Goal: Task Accomplishment & Management: Use online tool/utility

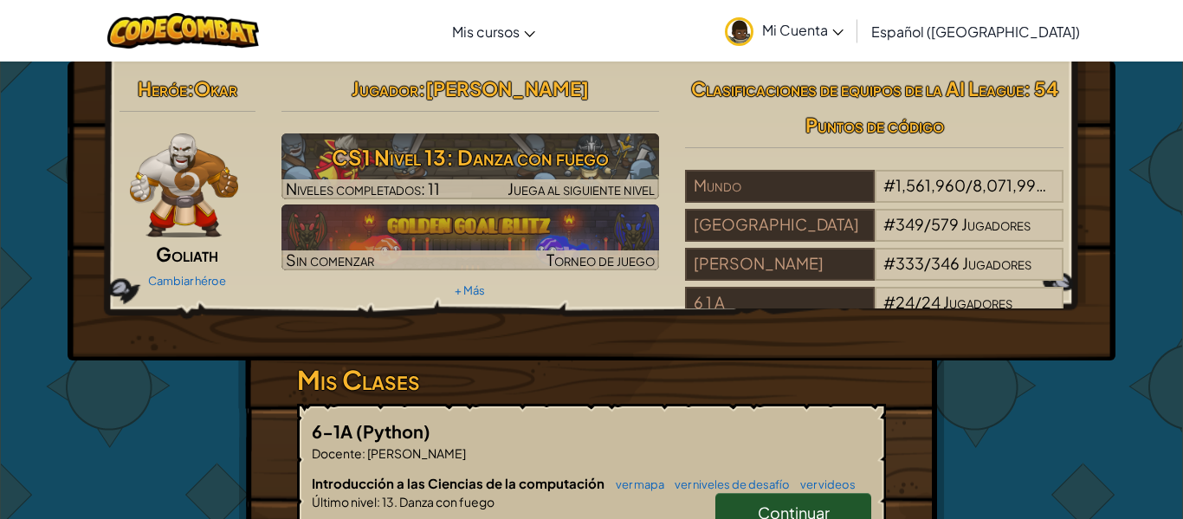
click at [757, 506] on span "Continuar" at bounding box center [793, 512] width 72 height 20
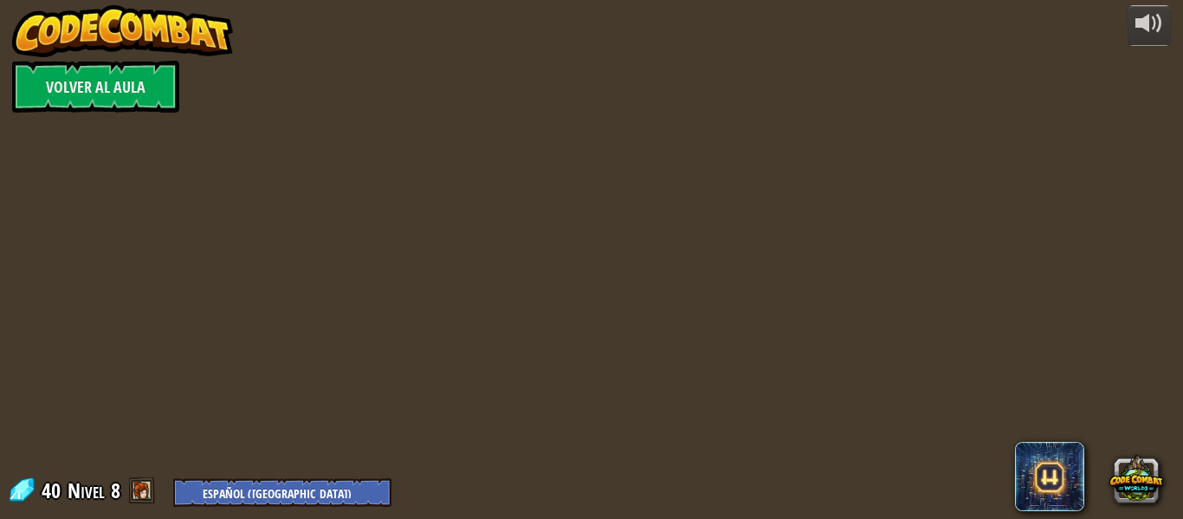
select select "es-419"
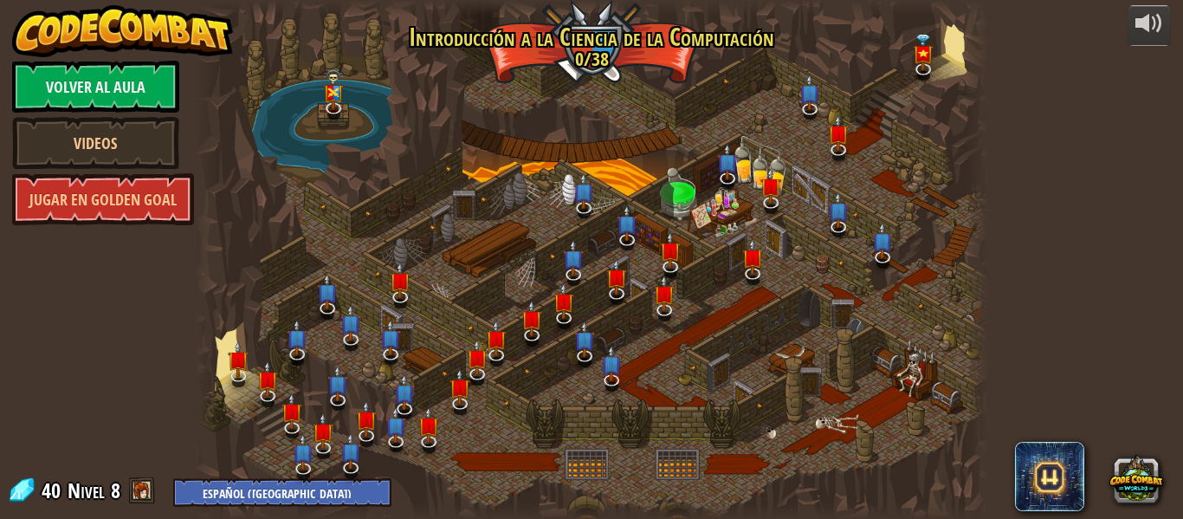
select select "es-419"
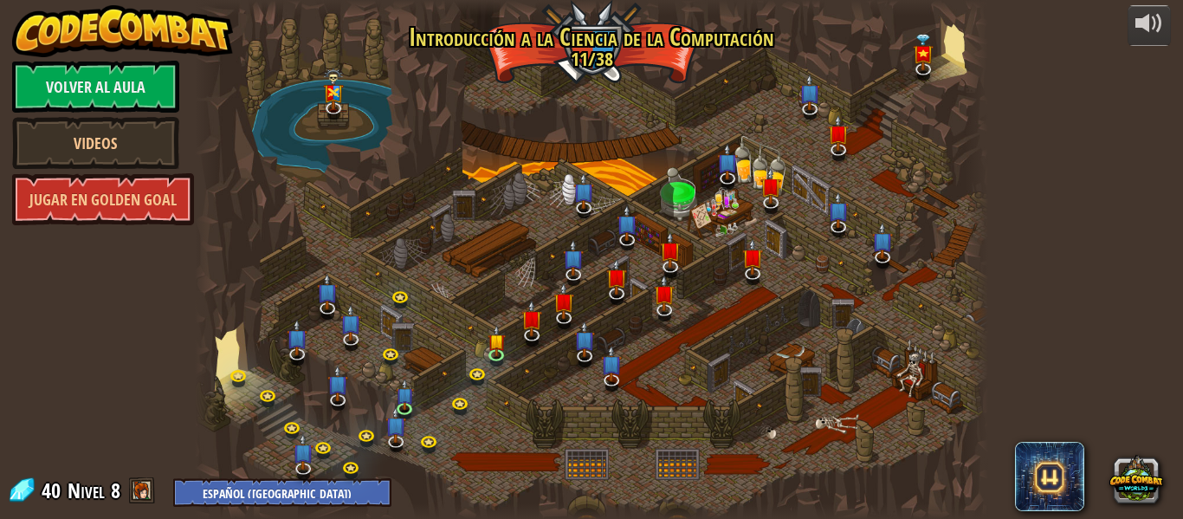
select select "es-419"
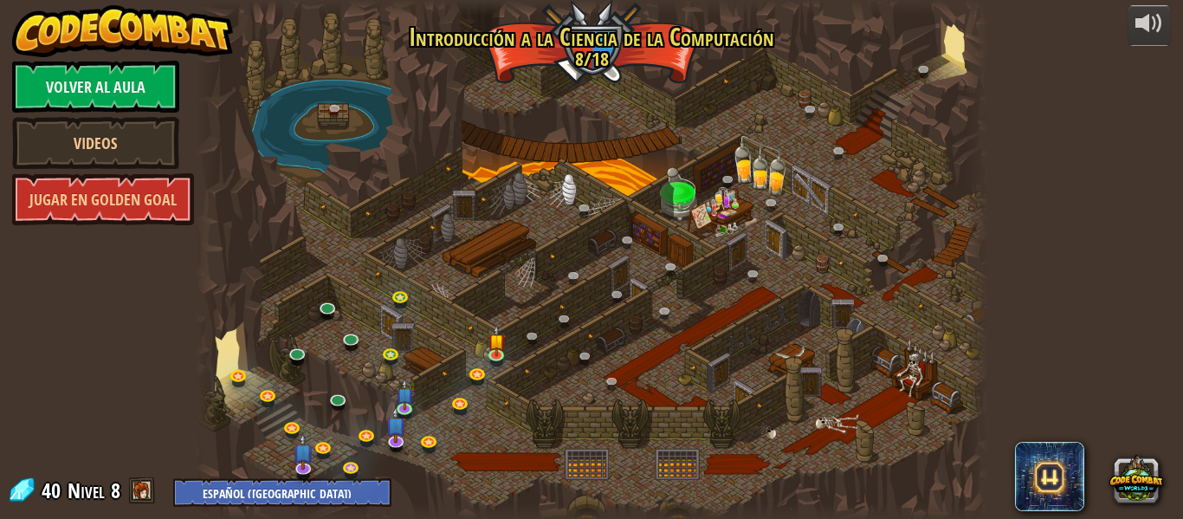
select select "es-419"
click at [501, 352] on img at bounding box center [496, 333] width 18 height 42
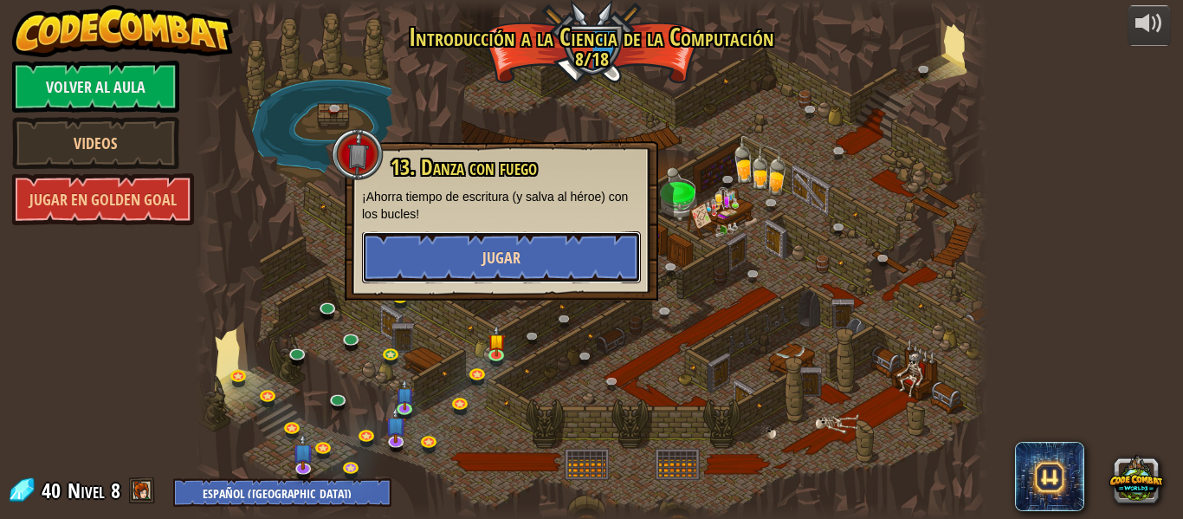
click at [530, 252] on button "Jugar" at bounding box center [501, 257] width 279 height 52
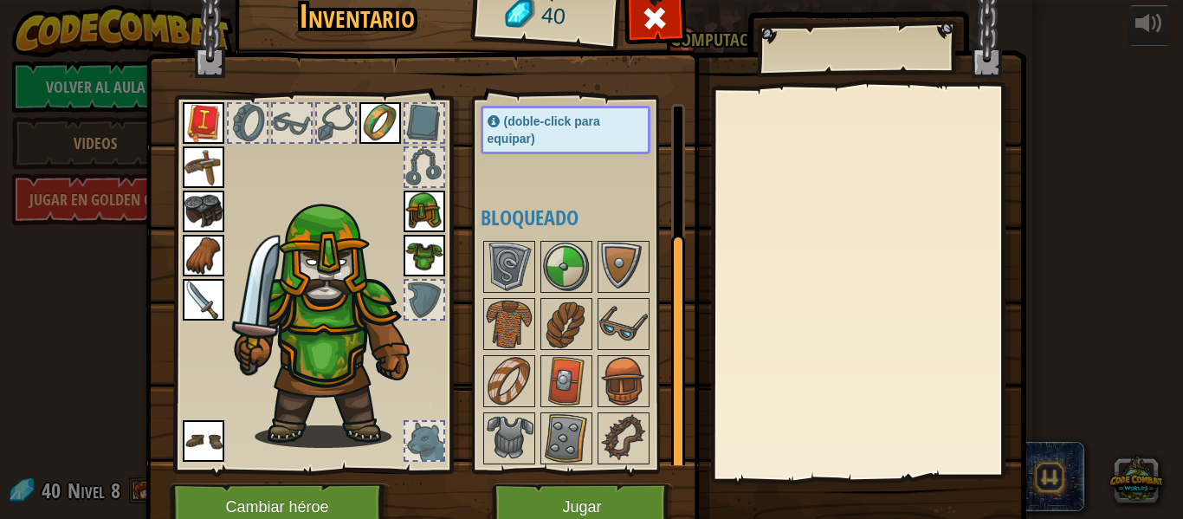
scroll to position [199, 0]
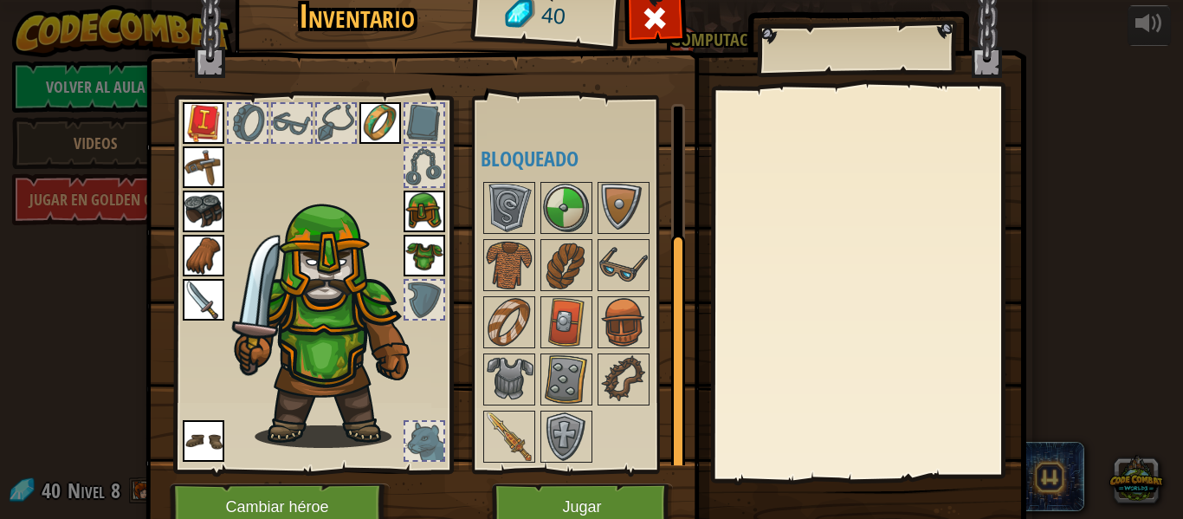
click at [540, 279] on div at bounding box center [566, 265] width 52 height 52
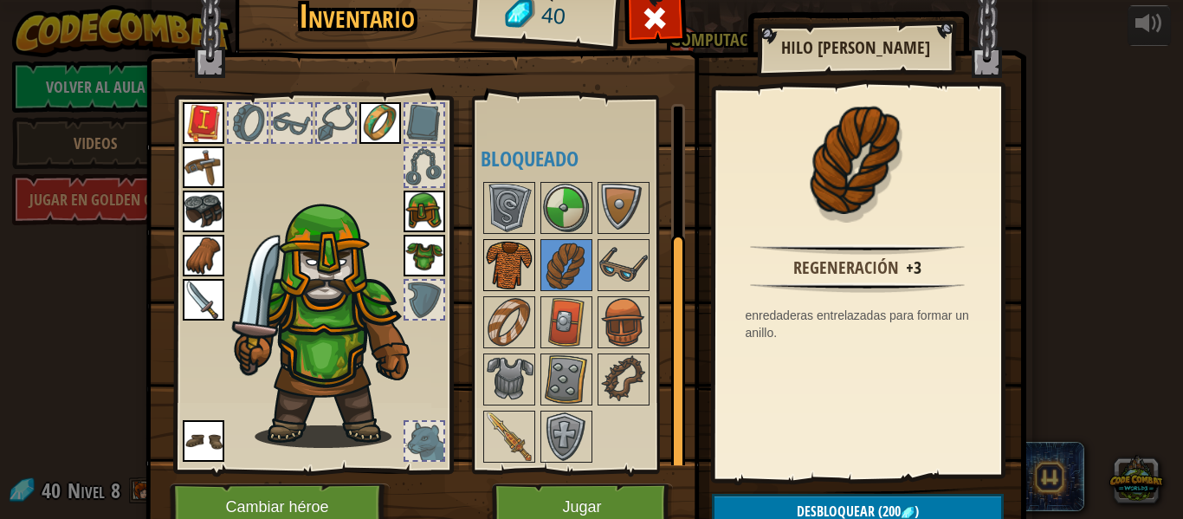
click at [519, 263] on img at bounding box center [509, 265] width 48 height 48
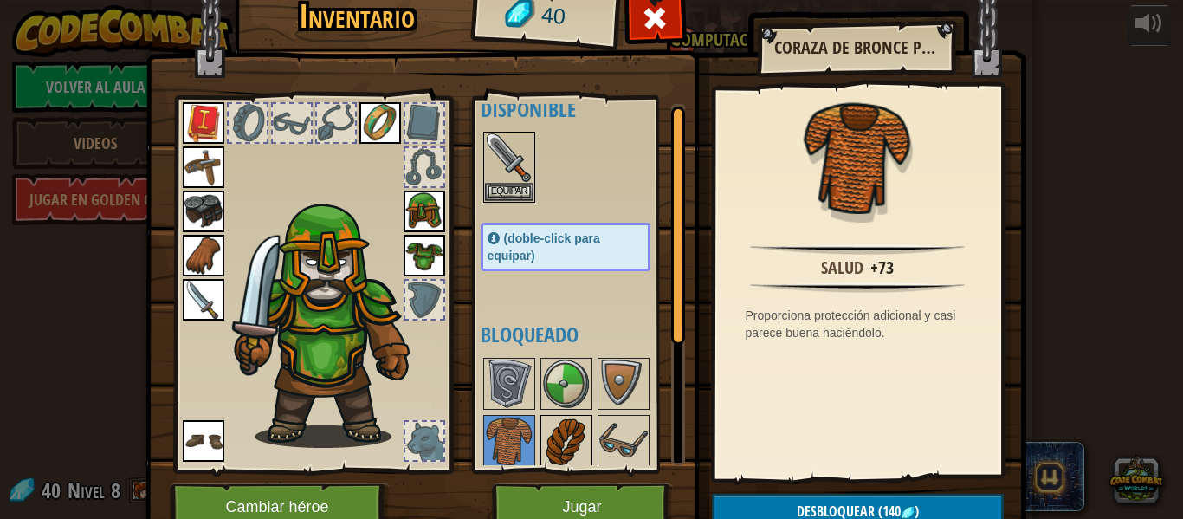
scroll to position [0, 0]
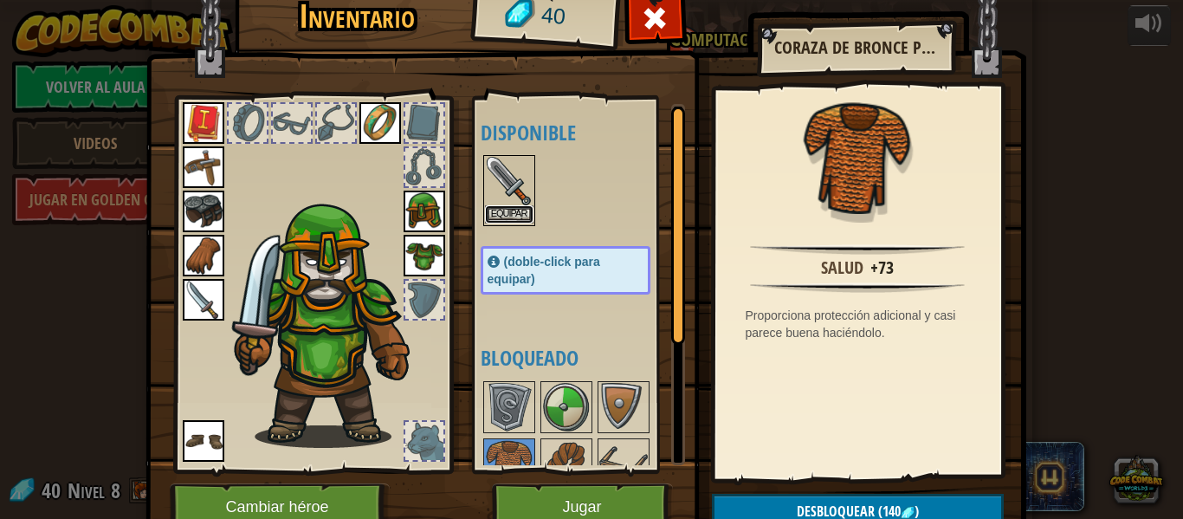
click at [515, 212] on button "Equipar" at bounding box center [509, 214] width 48 height 18
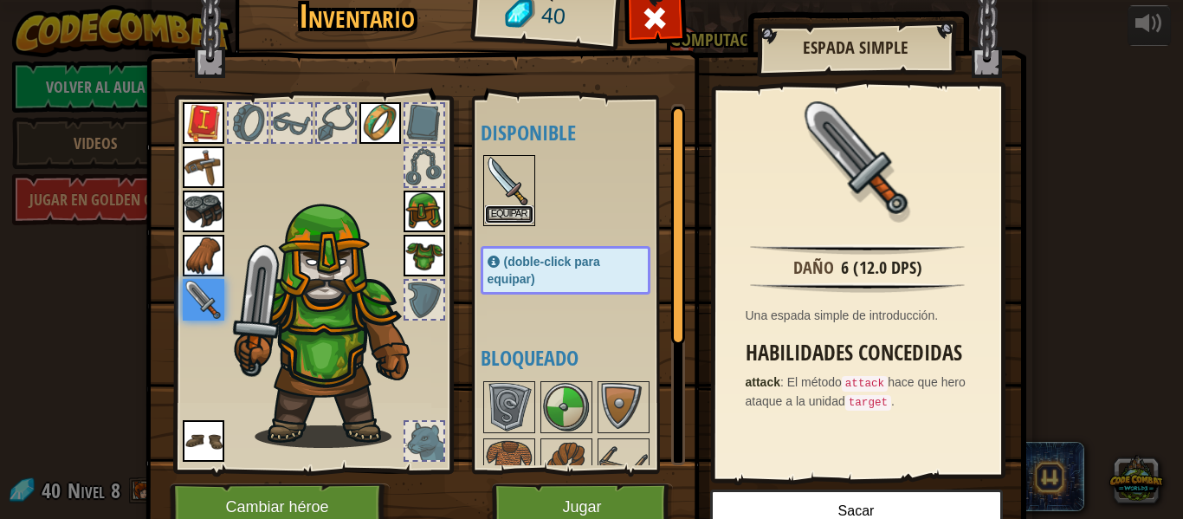
click at [517, 218] on button "Equipar" at bounding box center [509, 214] width 48 height 18
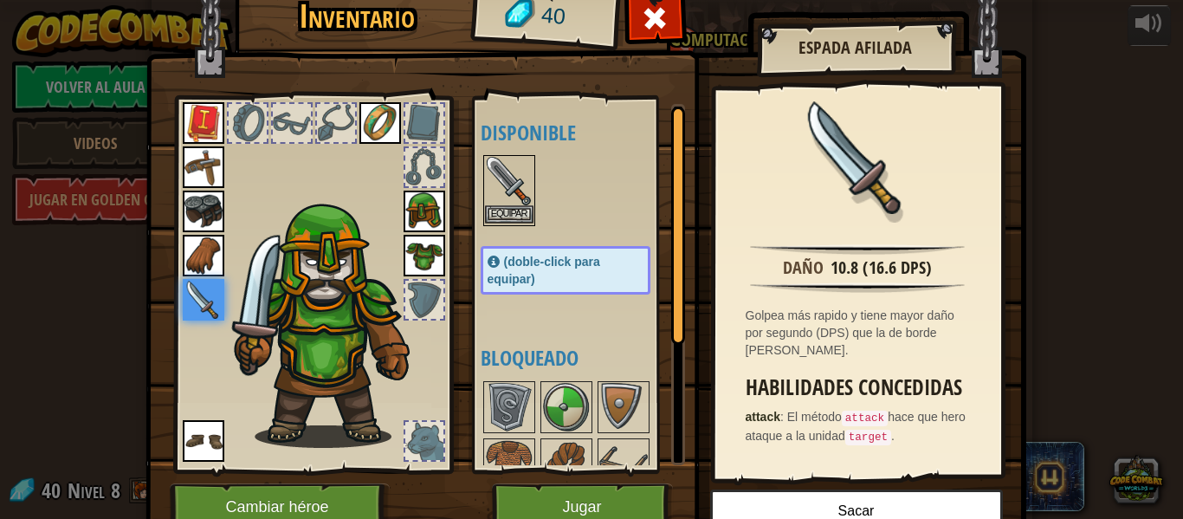
click at [521, 189] on img at bounding box center [509, 181] width 48 height 48
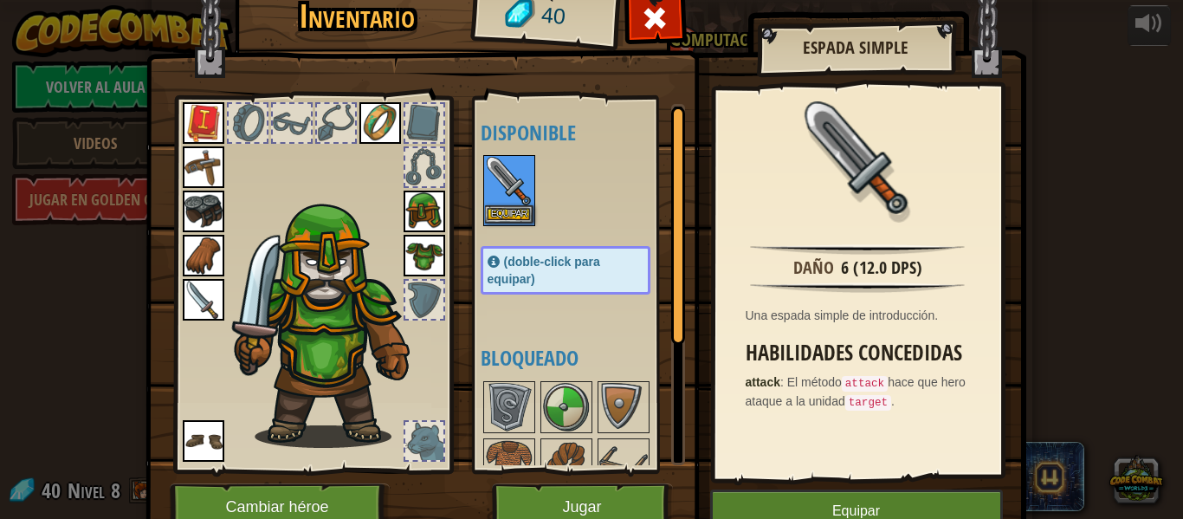
click at [501, 185] on img at bounding box center [509, 181] width 48 height 48
click at [503, 217] on button "Equipar" at bounding box center [509, 214] width 48 height 18
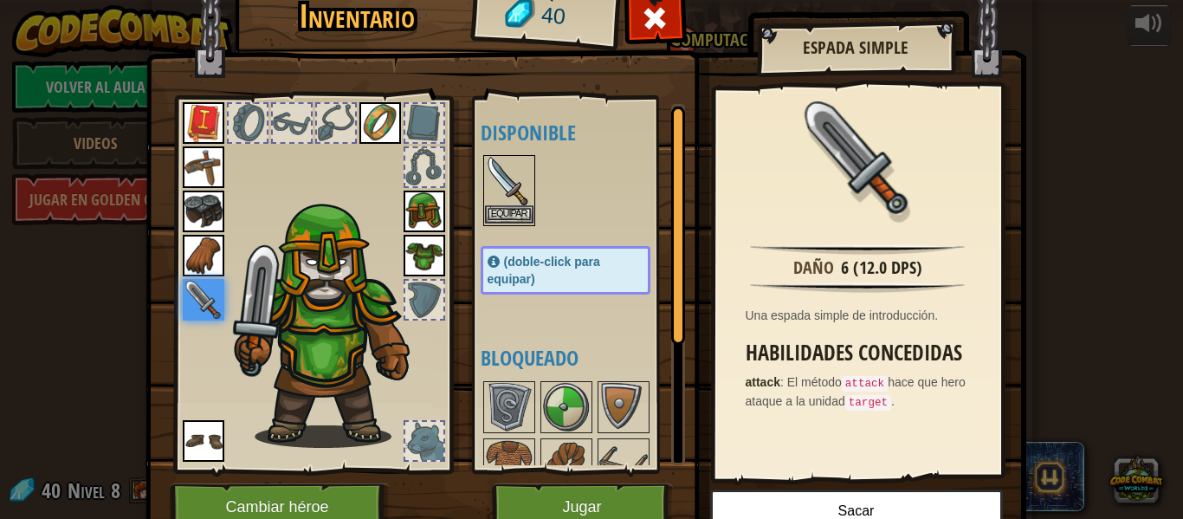
click at [504, 180] on img at bounding box center [509, 181] width 48 height 48
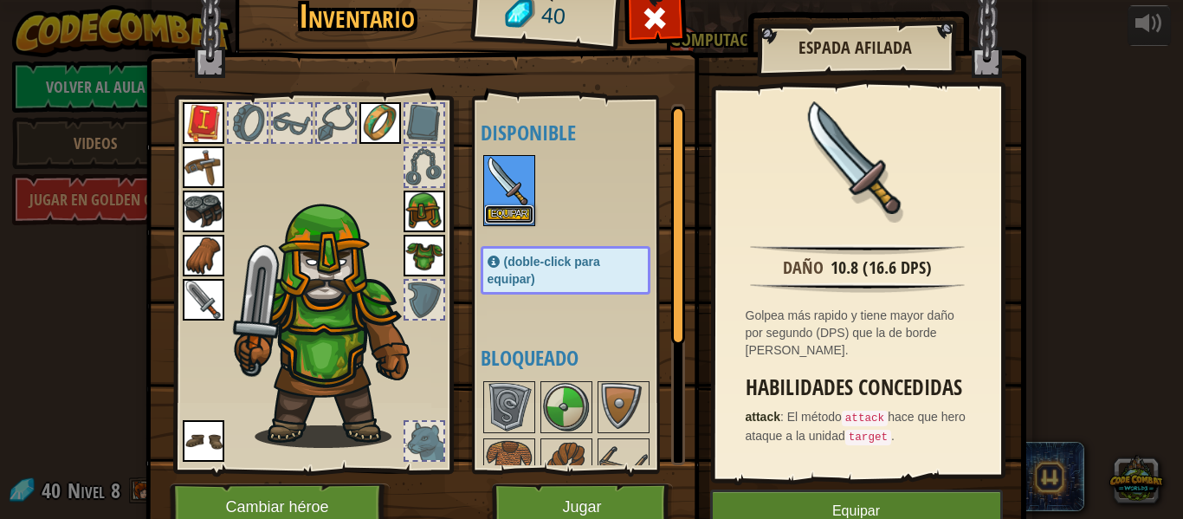
click at [501, 208] on button "Equipar" at bounding box center [509, 214] width 48 height 18
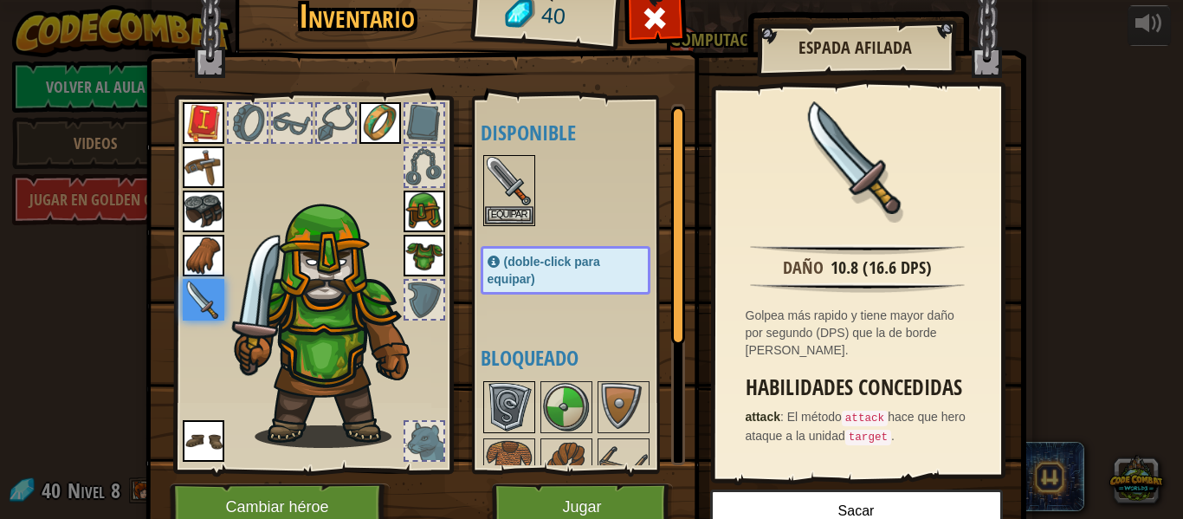
click at [504, 421] on img at bounding box center [509, 407] width 48 height 48
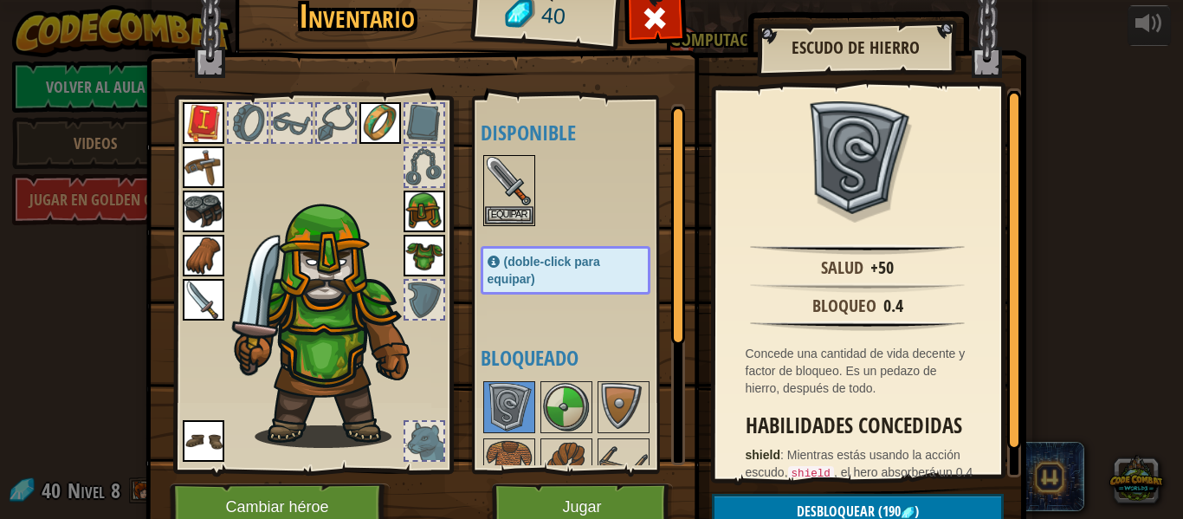
click at [536, 418] on div at bounding box center [582, 521] width 204 height 286
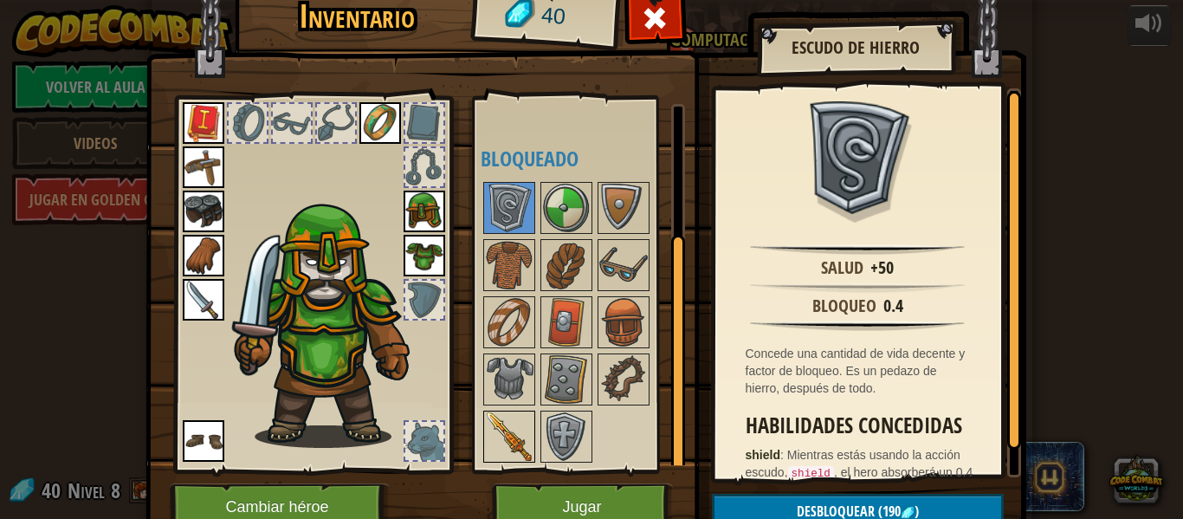
click at [514, 428] on img at bounding box center [509, 436] width 48 height 48
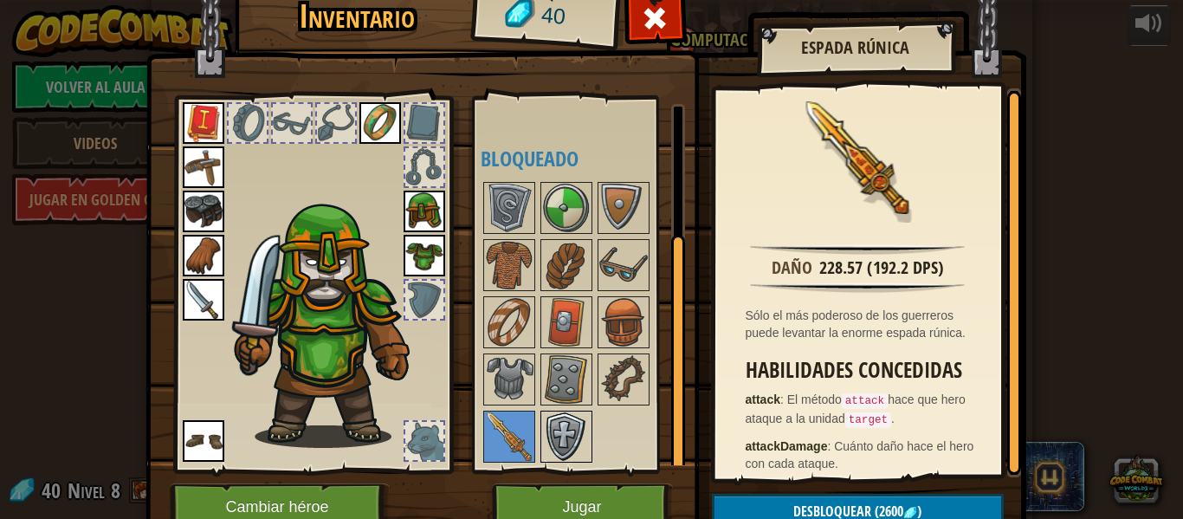
click at [564, 435] on img at bounding box center [566, 436] width 48 height 48
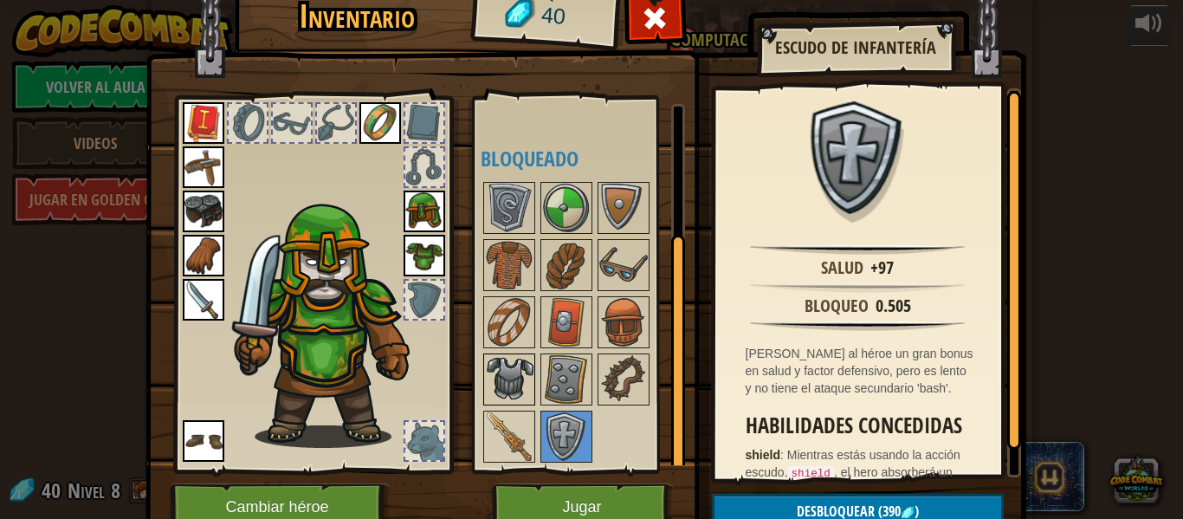
click at [515, 383] on img at bounding box center [509, 379] width 48 height 48
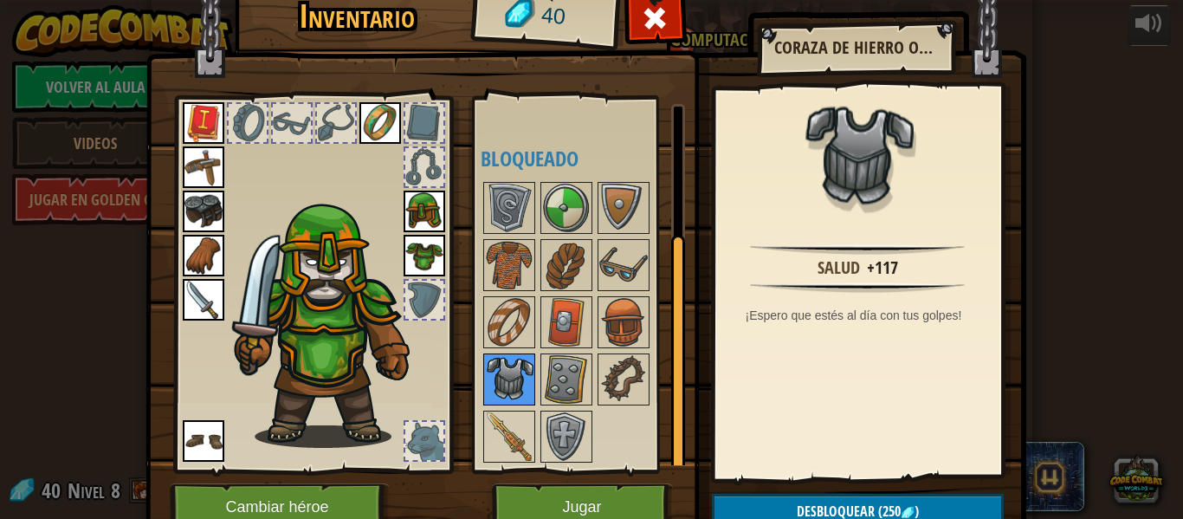
click at [528, 384] on img at bounding box center [509, 379] width 48 height 48
click at [548, 380] on img at bounding box center [566, 379] width 48 height 48
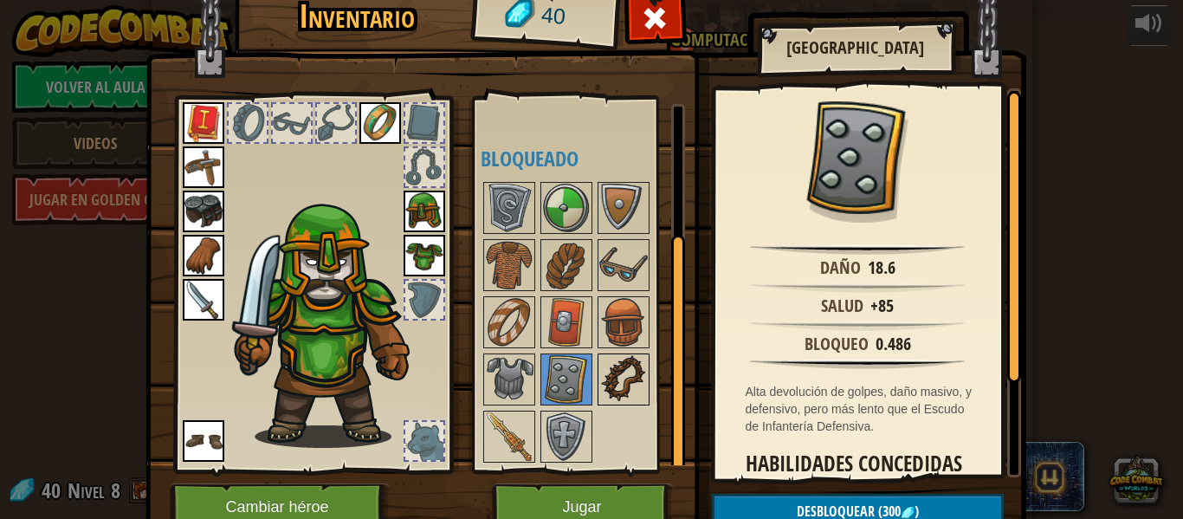
click at [617, 383] on img at bounding box center [623, 379] width 48 height 48
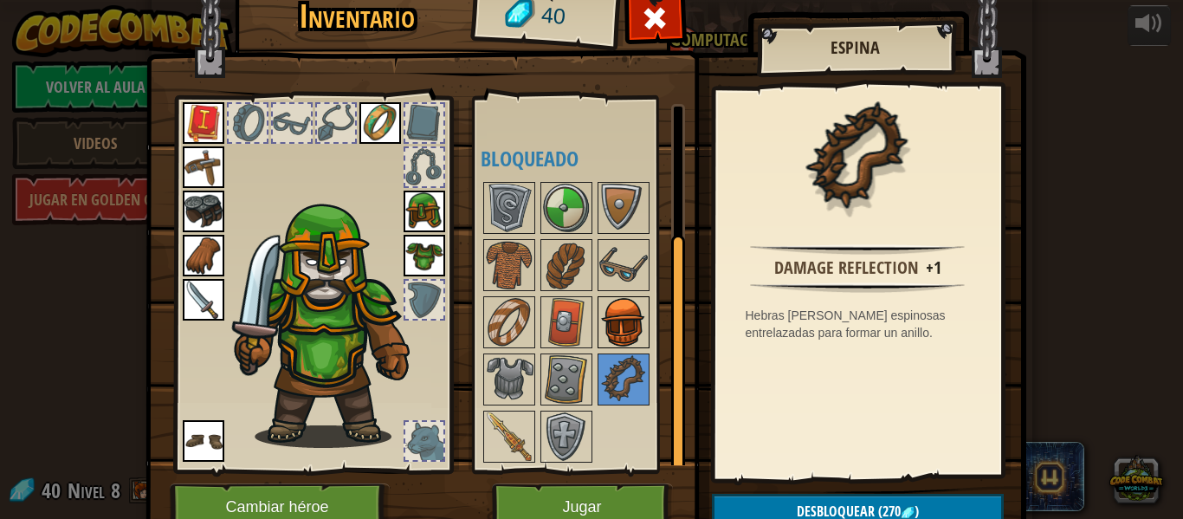
click at [618, 325] on img at bounding box center [623, 322] width 48 height 48
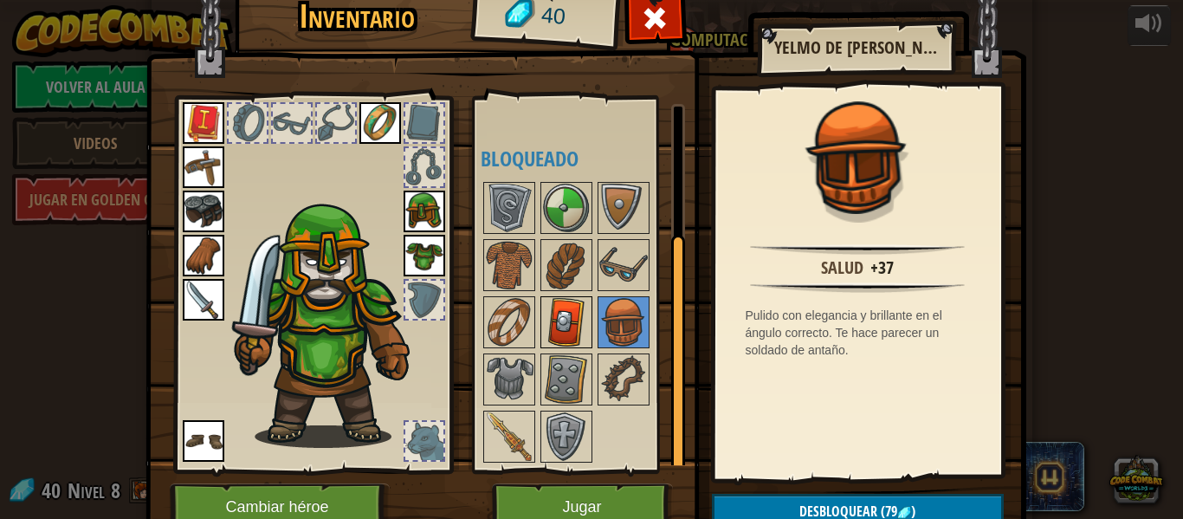
click at [584, 312] on img at bounding box center [566, 322] width 48 height 48
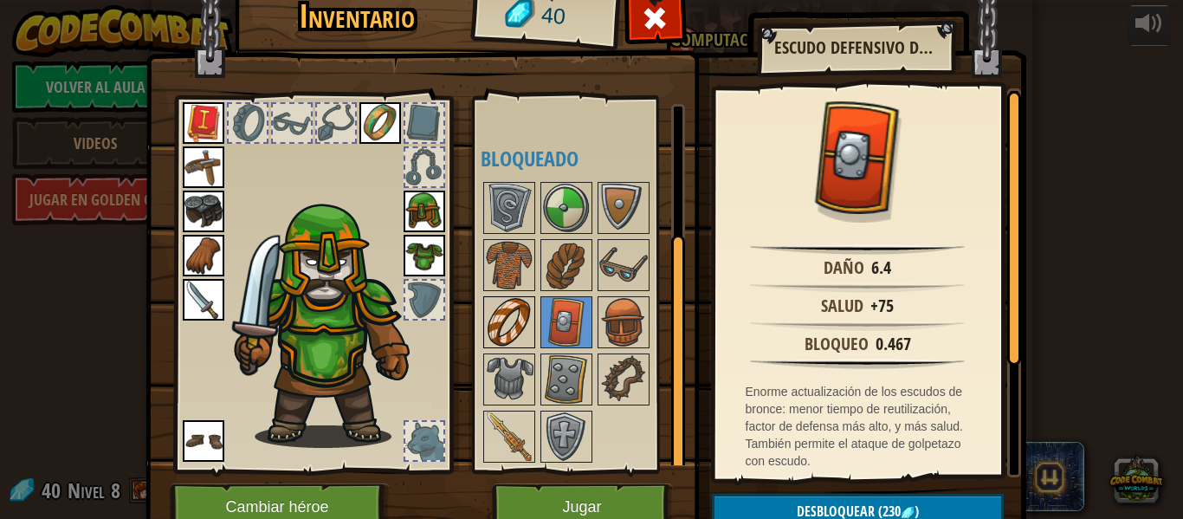
click at [508, 319] on img at bounding box center [509, 322] width 48 height 48
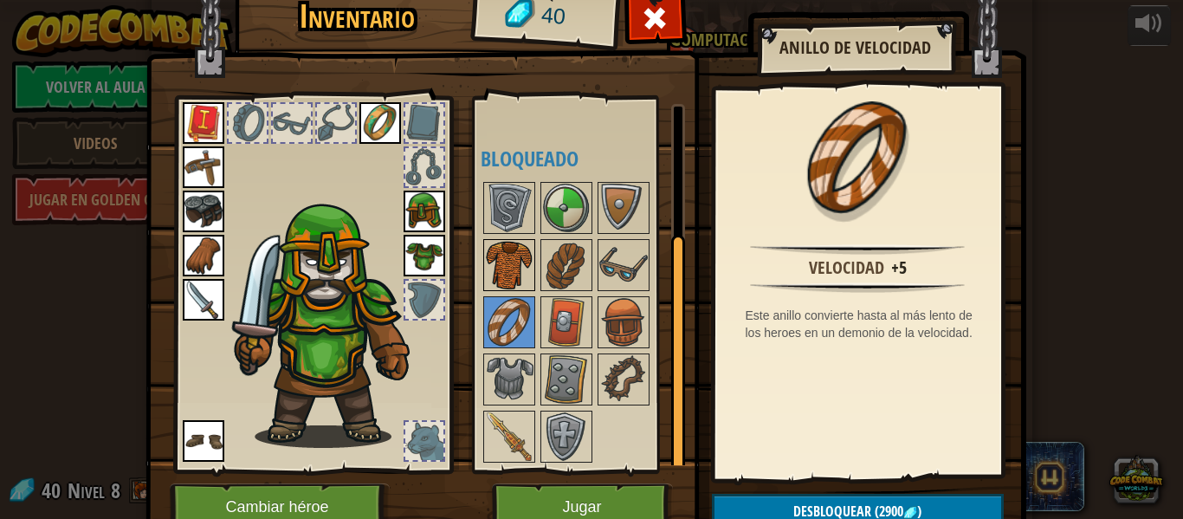
click at [499, 281] on img at bounding box center [509, 265] width 48 height 48
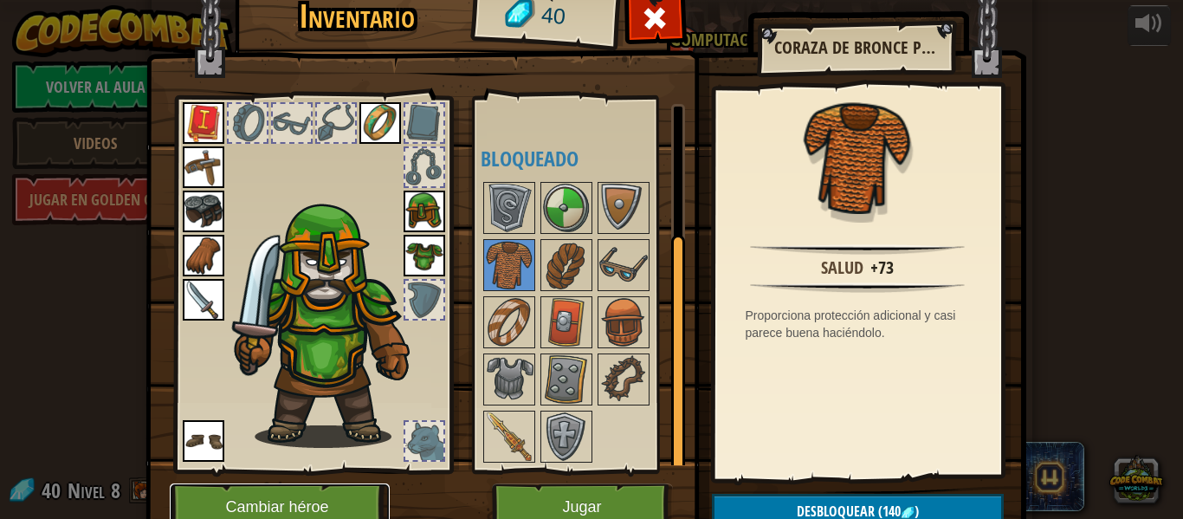
click at [207, 511] on button "Cambiar héroe" at bounding box center [280, 507] width 220 height 48
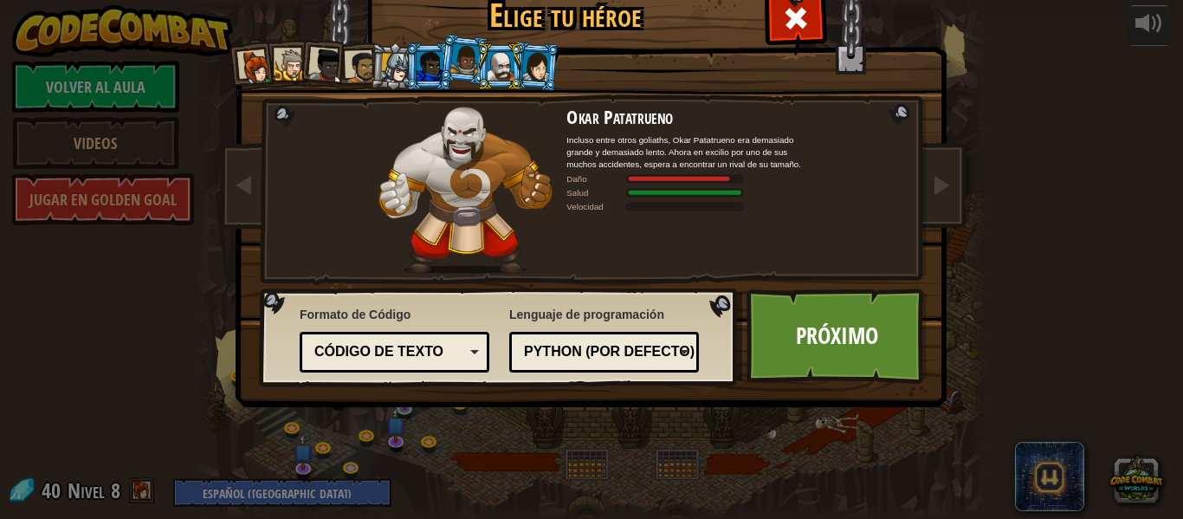
click at [514, 70] on li at bounding box center [499, 66] width 47 height 48
click at [508, 70] on div at bounding box center [500, 66] width 27 height 28
click at [539, 80] on div at bounding box center [535, 65] width 29 height 29
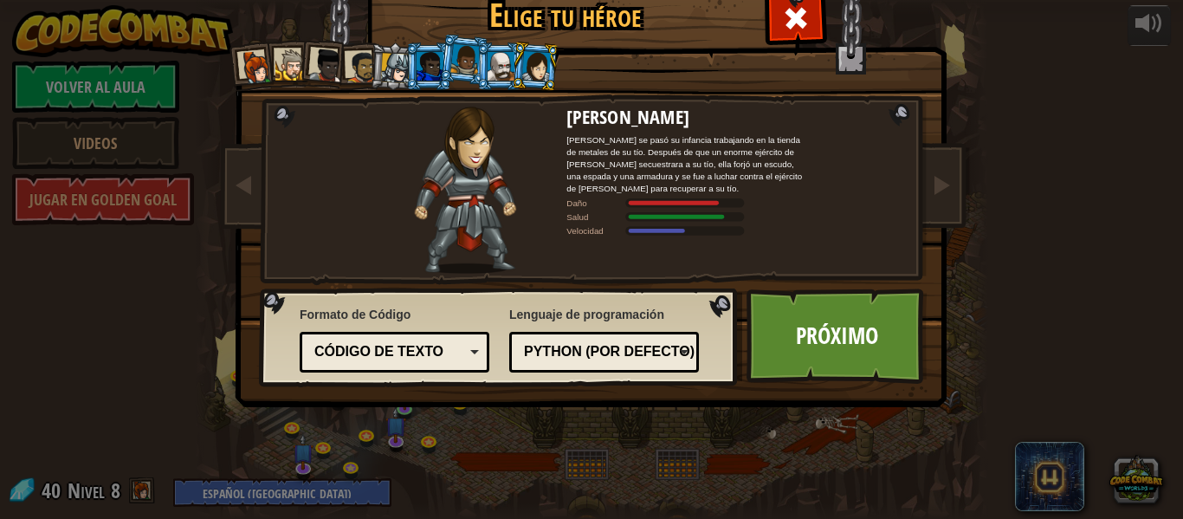
click at [449, 58] on li at bounding box center [464, 59] width 51 height 52
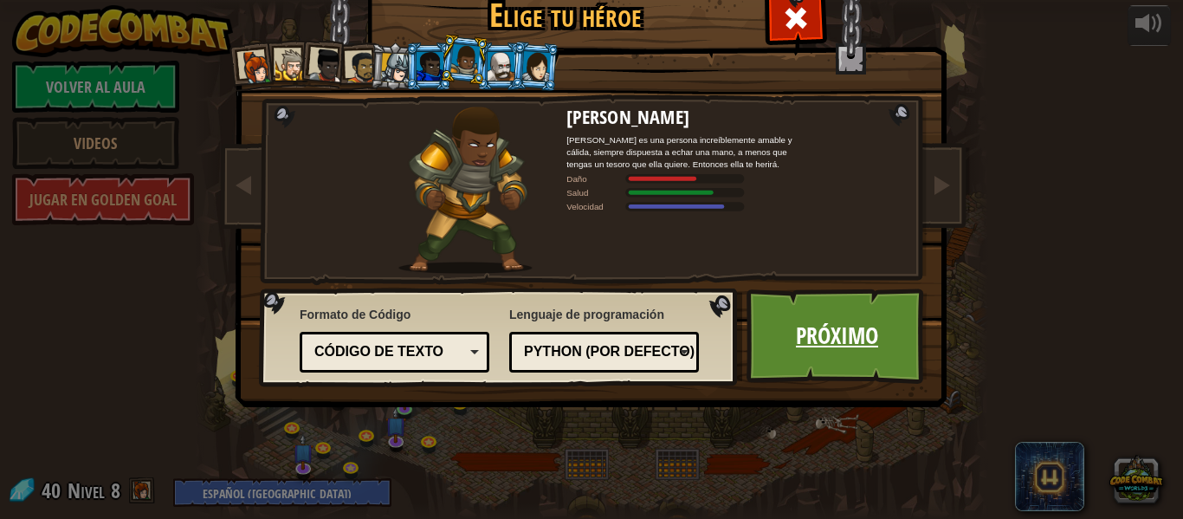
click at [763, 351] on link "Próximo" at bounding box center [836, 335] width 181 height 95
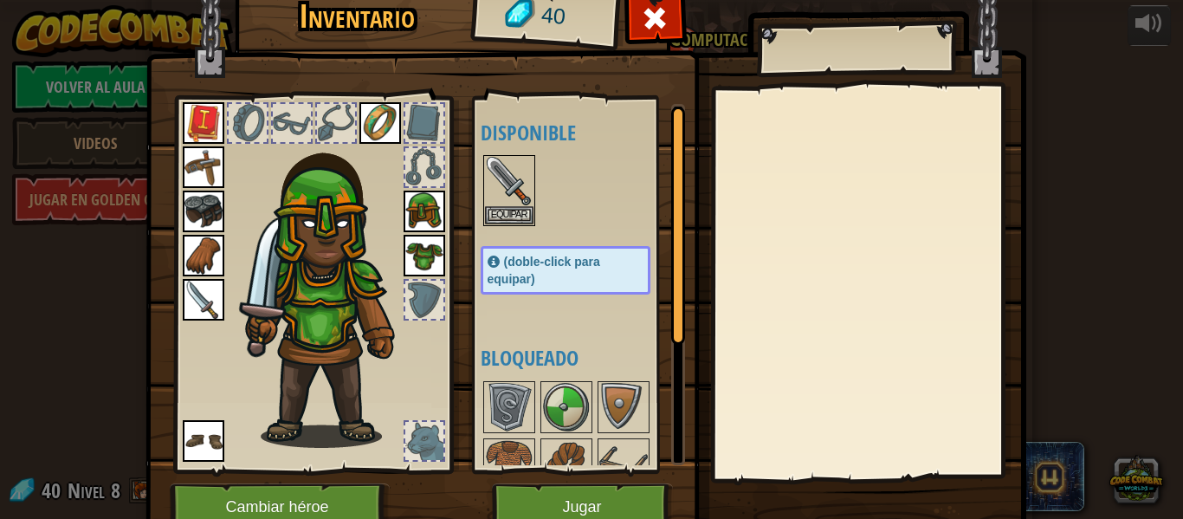
click at [385, 102] on img at bounding box center [380, 123] width 42 height 42
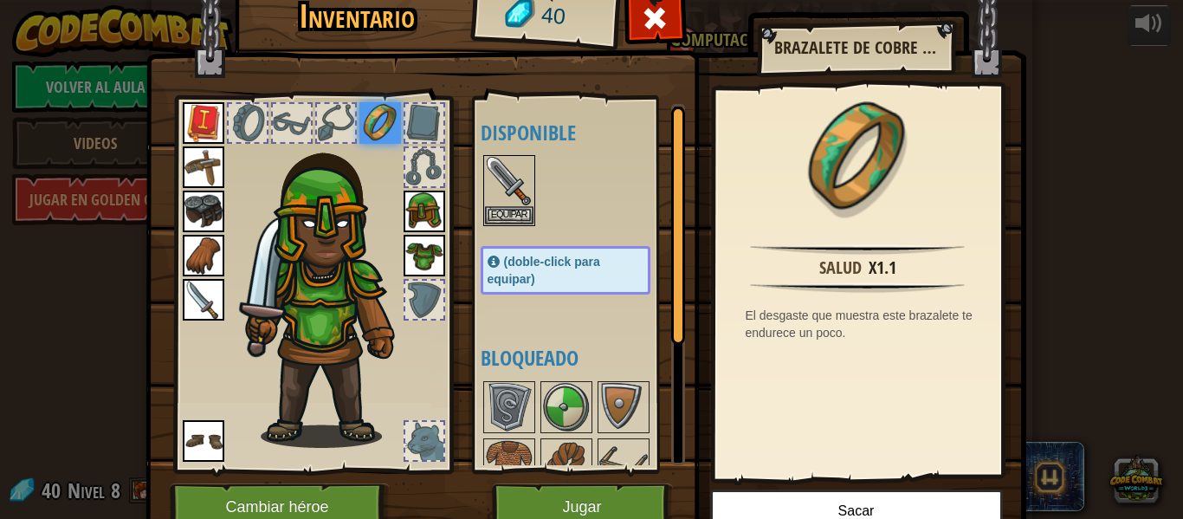
click at [372, 125] on img at bounding box center [380, 123] width 42 height 42
click at [409, 361] on img at bounding box center [332, 288] width 186 height 319
click at [525, 274] on span "(doble-click para equipar)" at bounding box center [543, 270] width 113 height 31
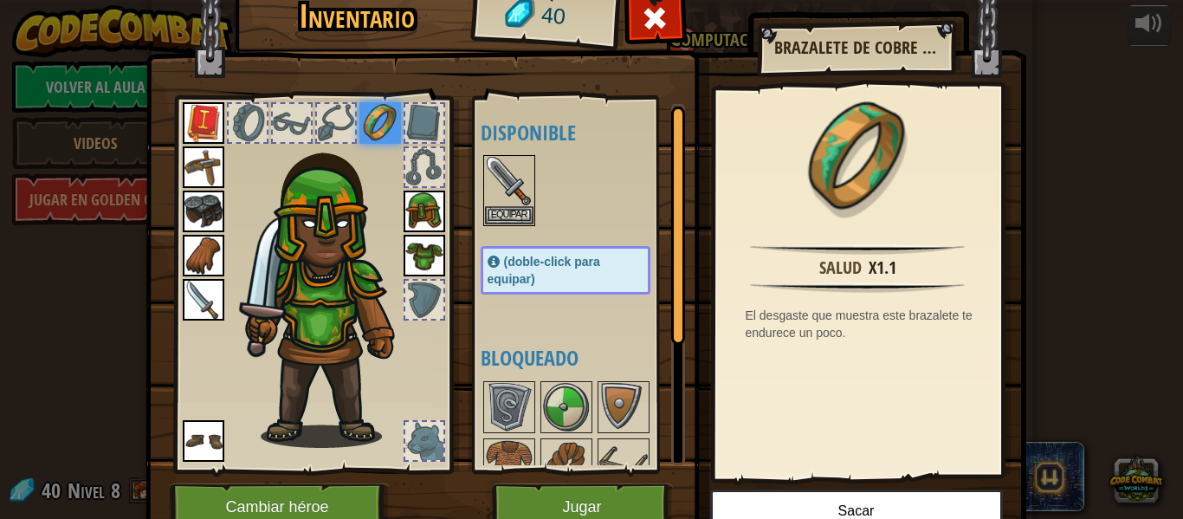
click at [525, 274] on span "(doble-click para equipar)" at bounding box center [543, 270] width 113 height 31
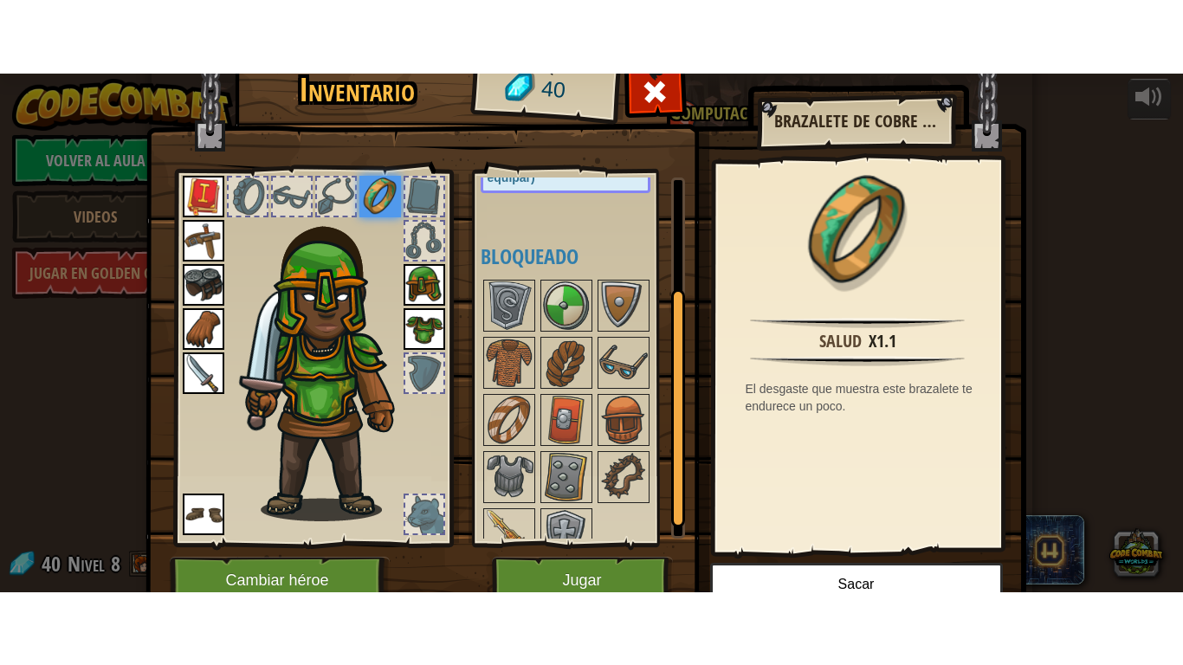
scroll to position [182, 0]
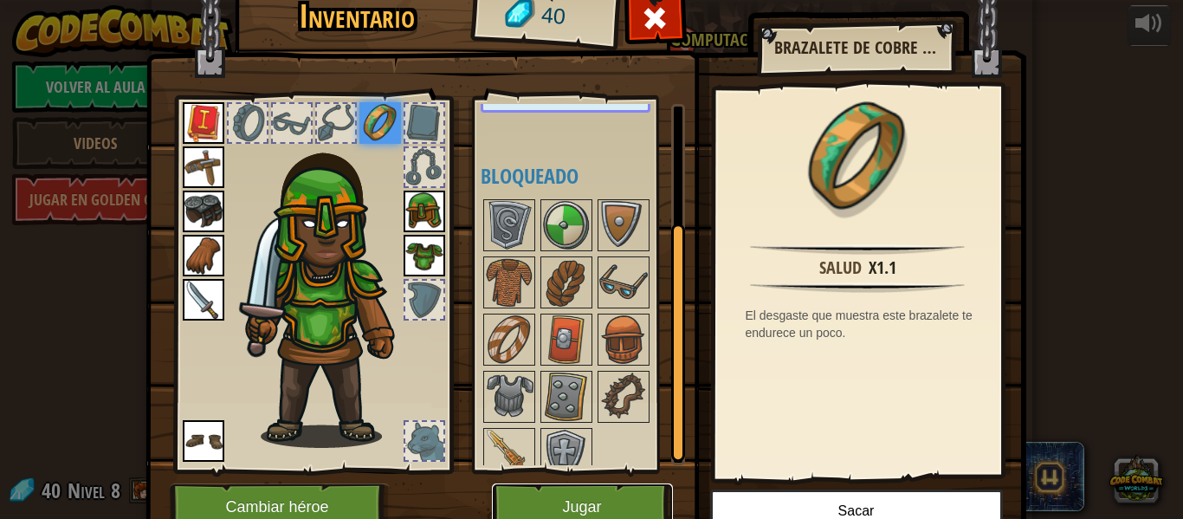
click at [608, 491] on button "Jugar" at bounding box center [582, 507] width 181 height 48
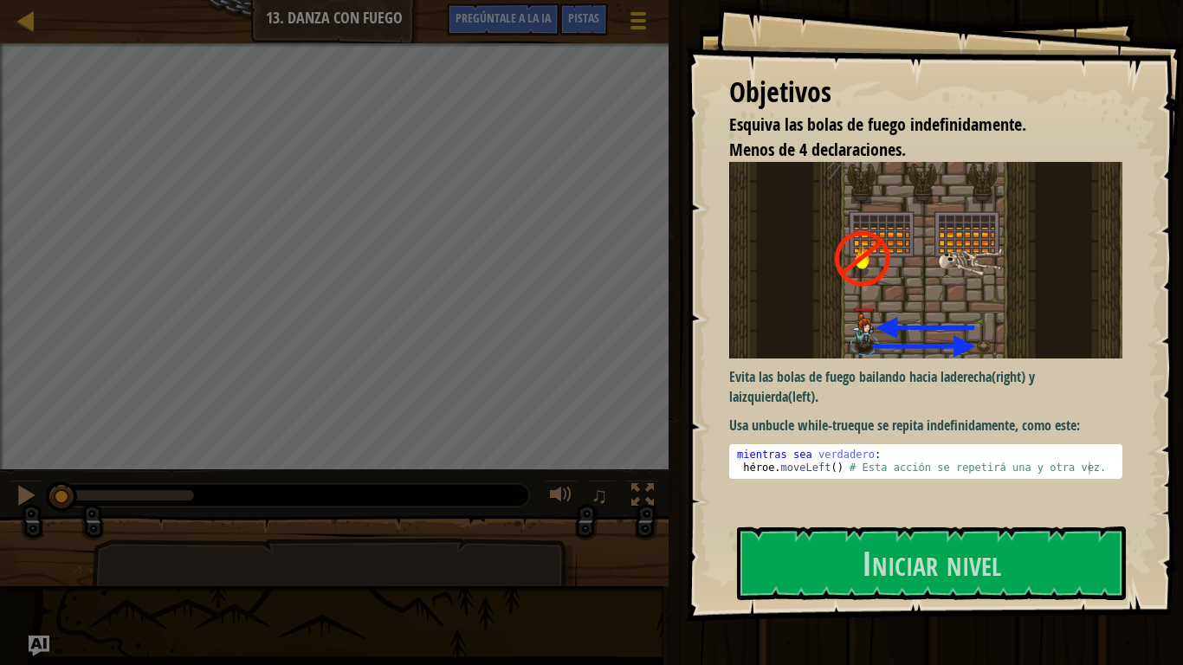
click at [893, 192] on img at bounding box center [925, 260] width 393 height 197
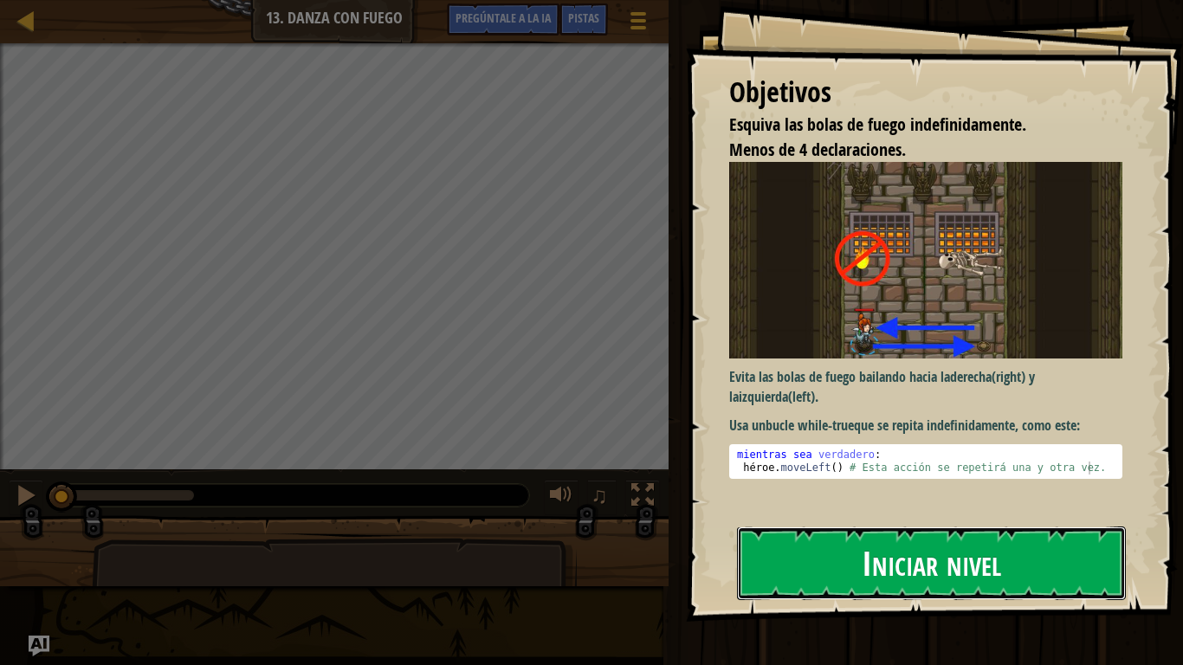
click at [908, 518] on font "Iniciar nivel" at bounding box center [930, 562] width 139 height 47
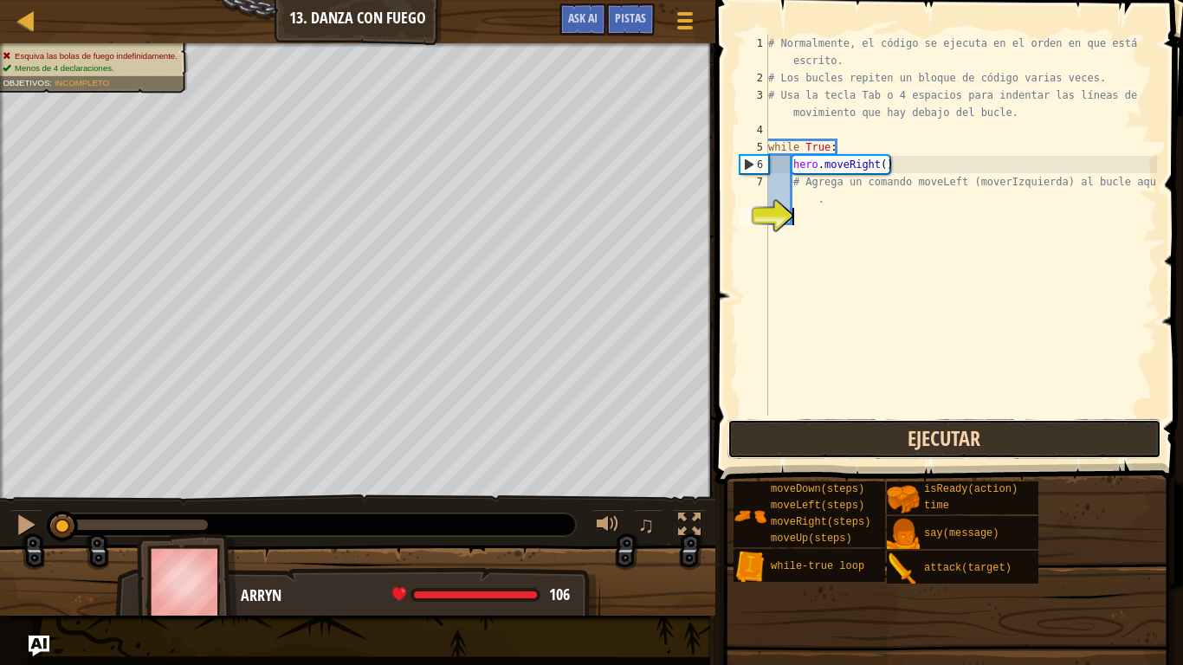
click at [780, 438] on button "Ejecutar" at bounding box center [944, 439] width 434 height 40
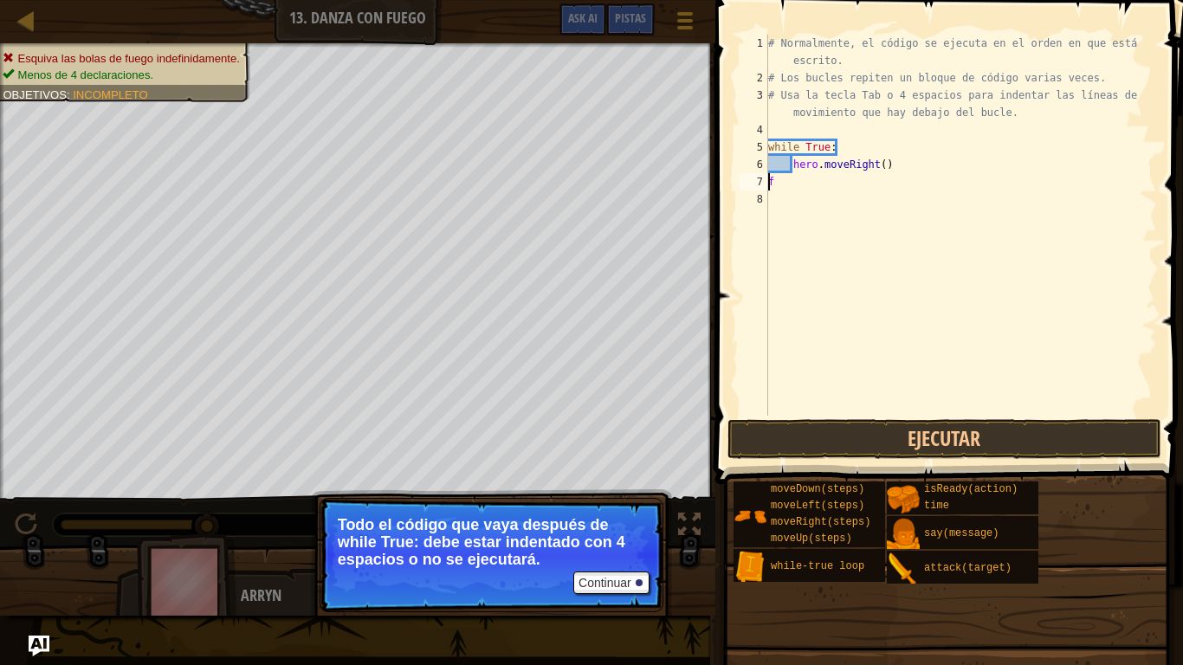
scroll to position [8, 0]
type textarea "# Usa la tecla Tab o 4 espacios para indentar las líneas df"
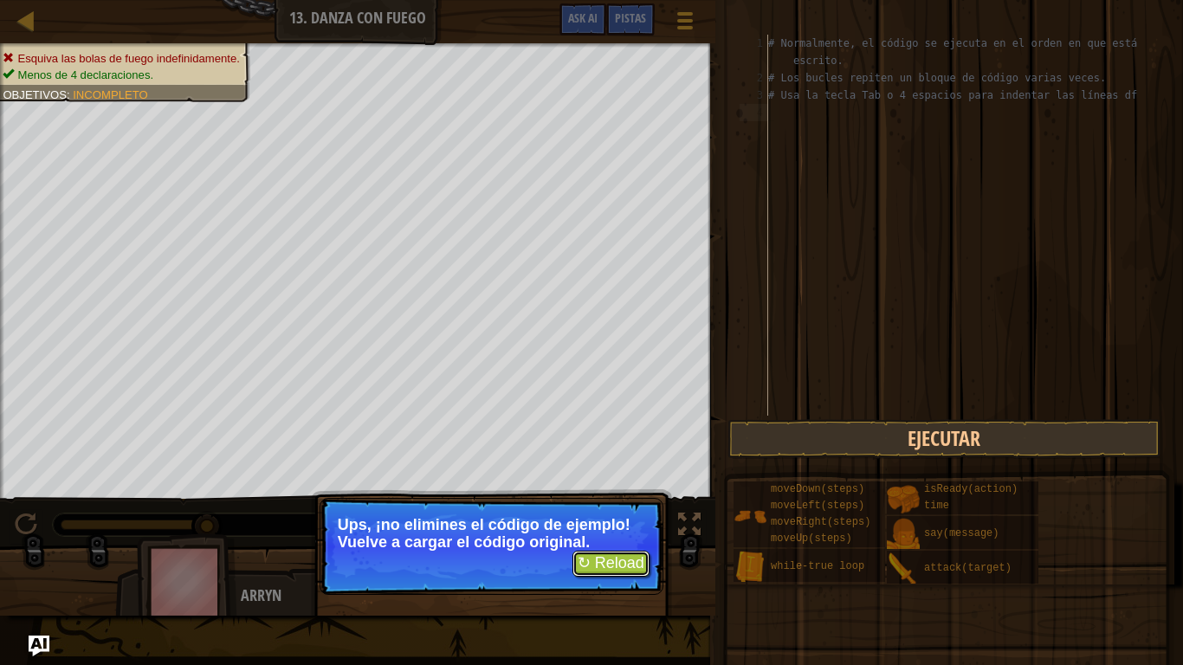
click at [631, 518] on button "↻ Reload" at bounding box center [610, 564] width 77 height 26
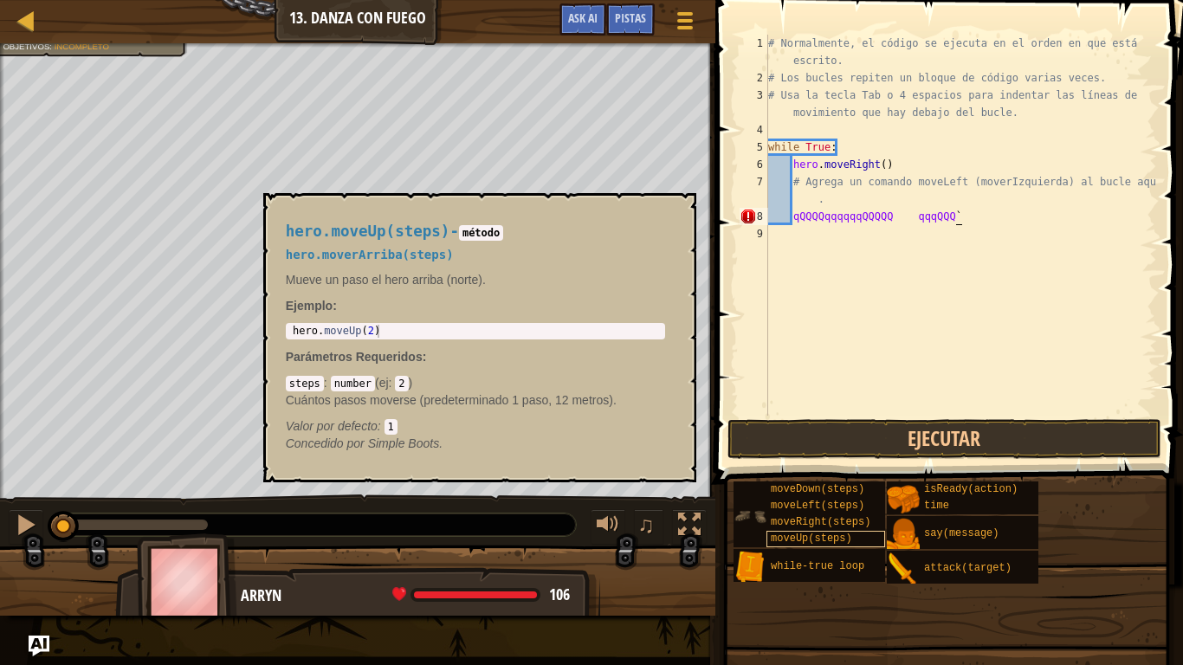
scroll to position [8, 26]
type textarea "qQQQQqqqqqqQQQQQ qqqQQQ`"
